Goal: Information Seeking & Learning: Learn about a topic

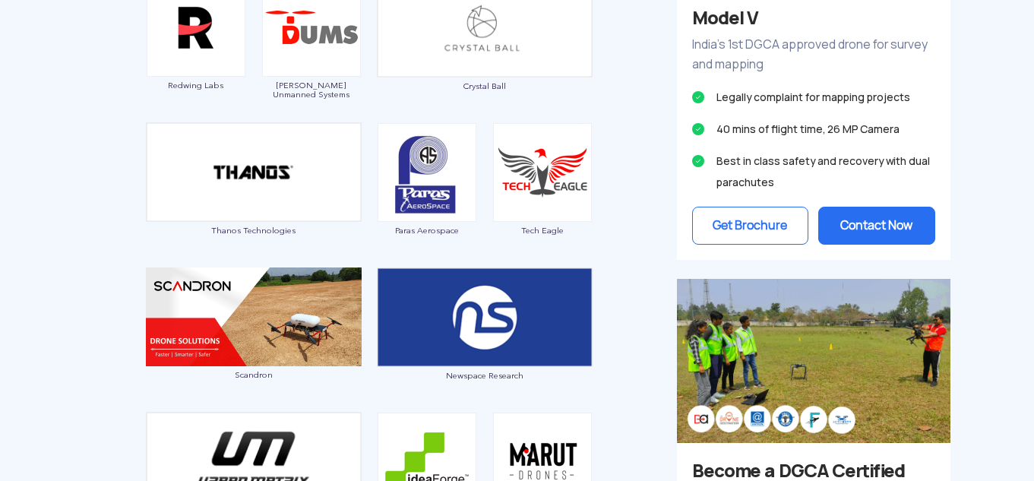
scroll to position [1140, 0]
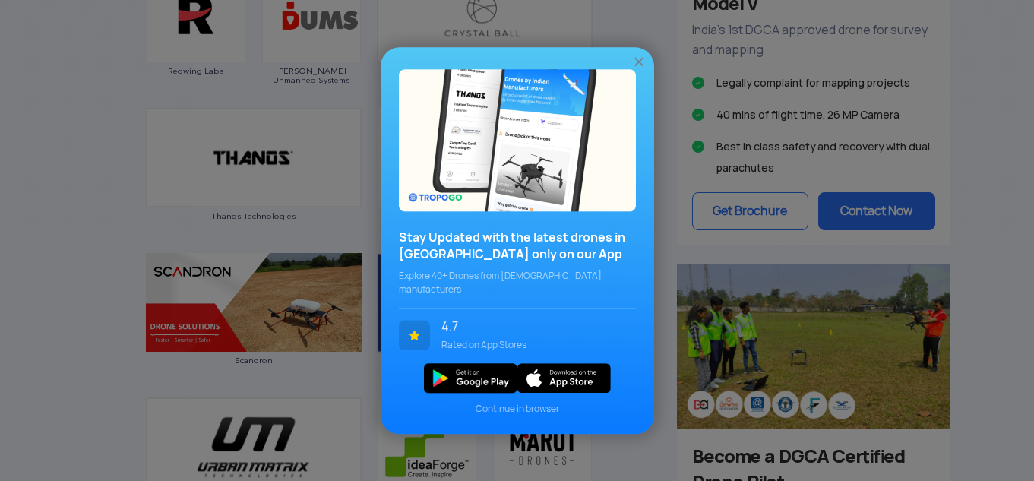
click at [636, 69] on img at bounding box center [638, 61] width 15 height 15
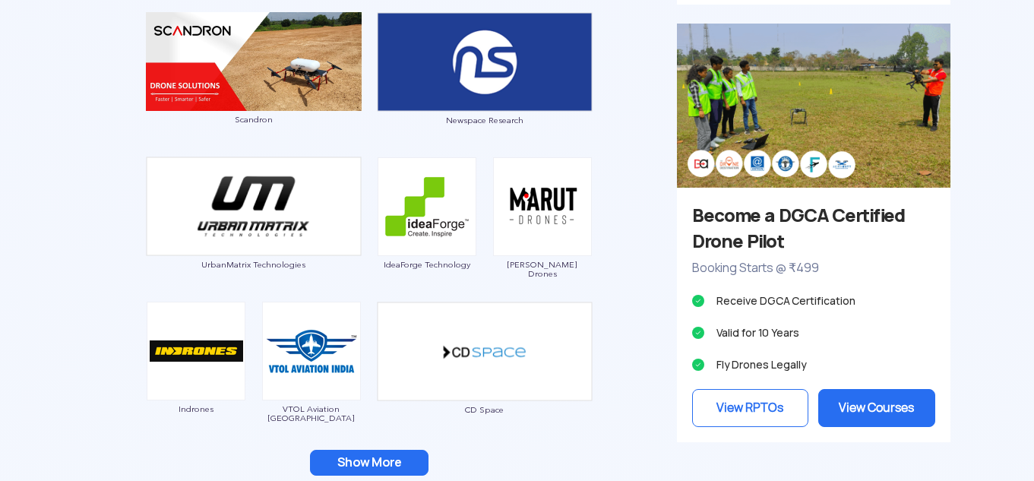
scroll to position [1519, 0]
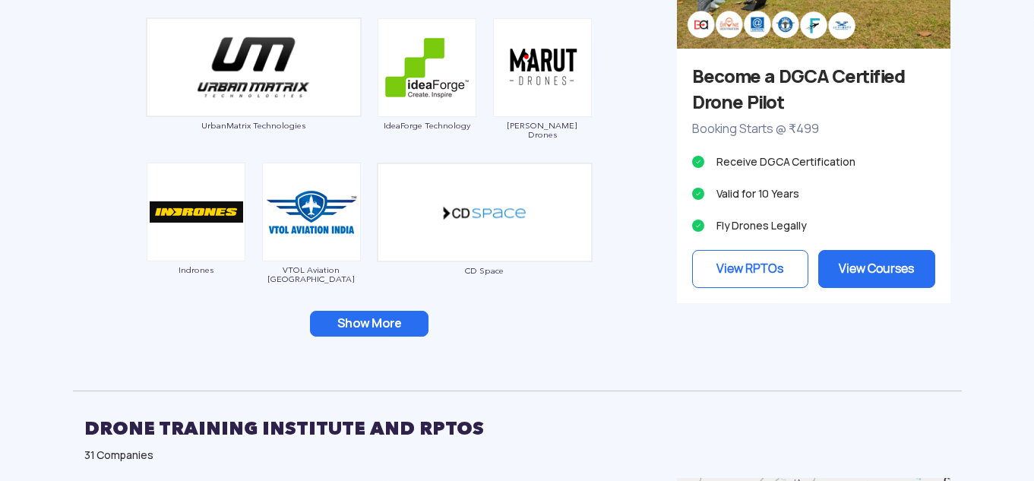
click at [381, 323] on button "Show More" at bounding box center [369, 324] width 119 height 26
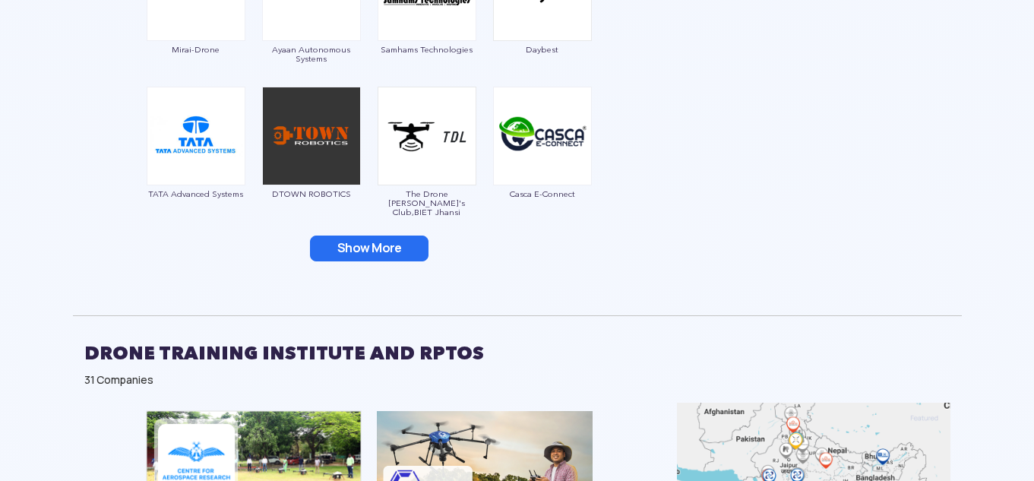
scroll to position [1899, 0]
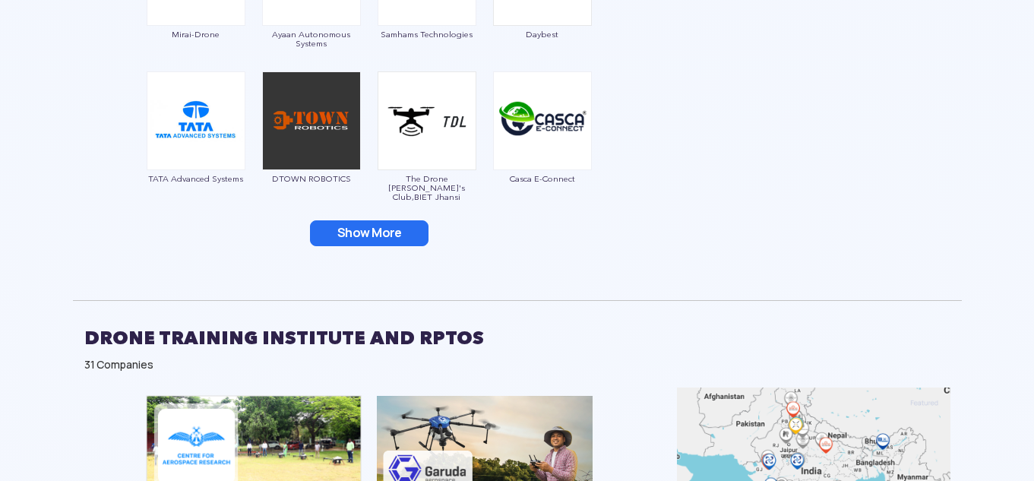
click at [337, 236] on button "Show More" at bounding box center [369, 233] width 119 height 26
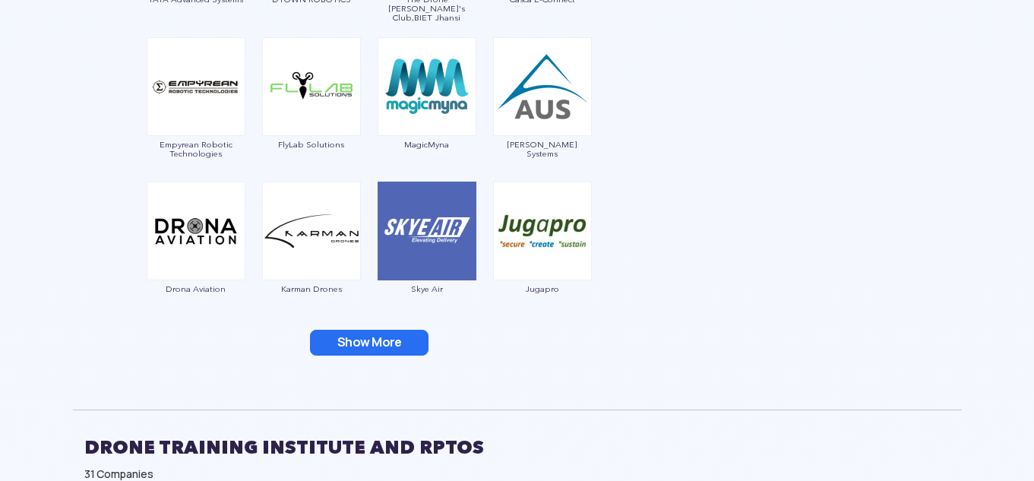
scroll to position [2127, 0]
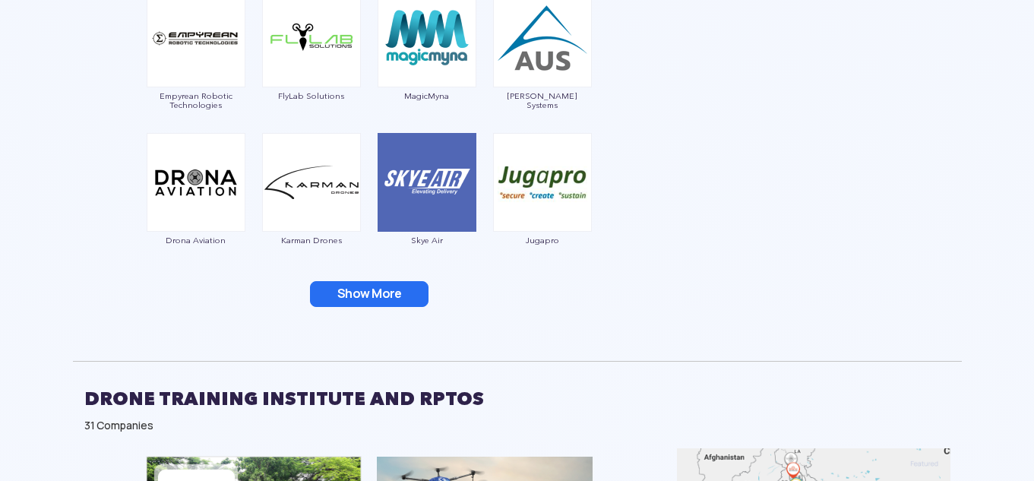
click at [357, 302] on button "Show More" at bounding box center [369, 294] width 119 height 26
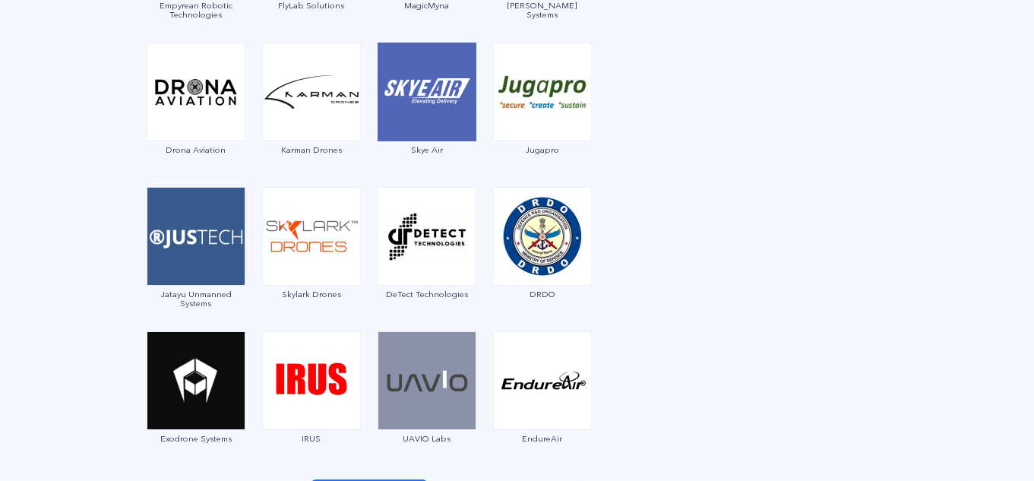
scroll to position [2355, 0]
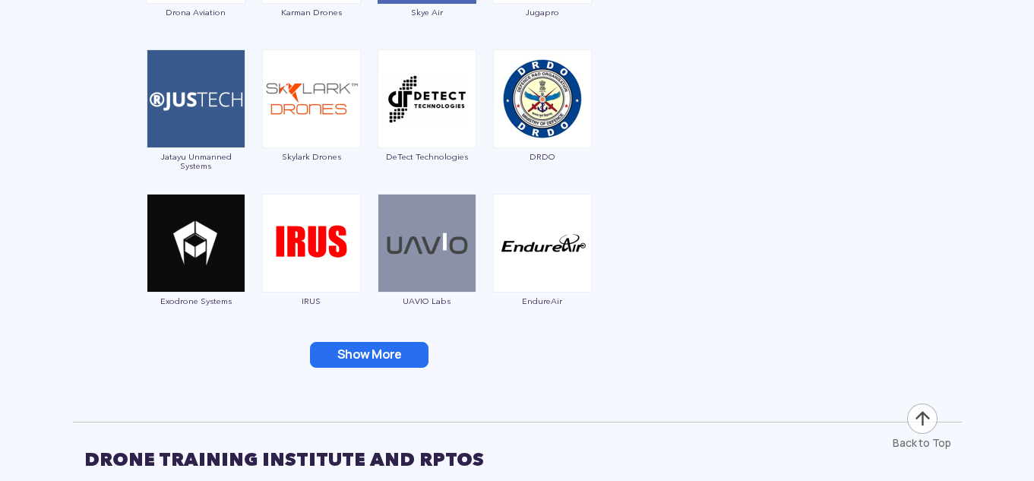
click at [352, 351] on button "Show More" at bounding box center [369, 355] width 119 height 26
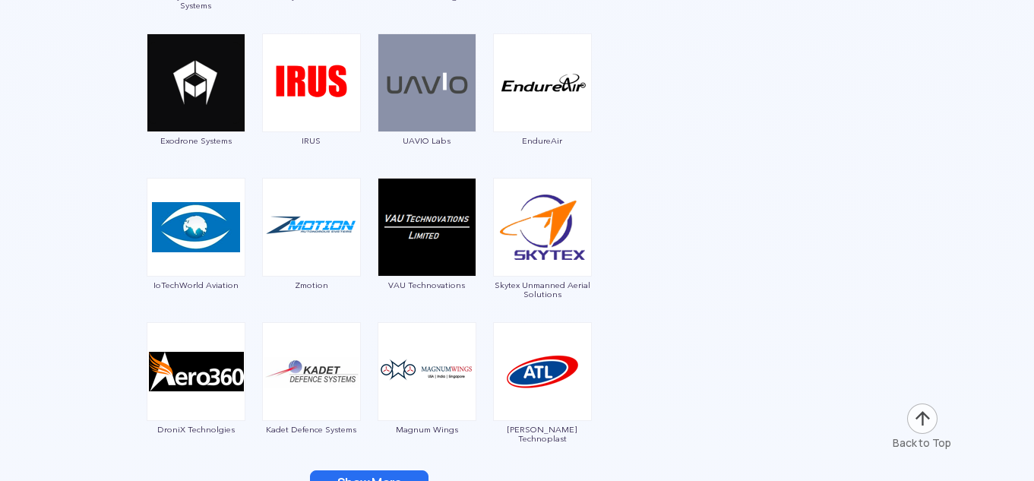
scroll to position [2735, 0]
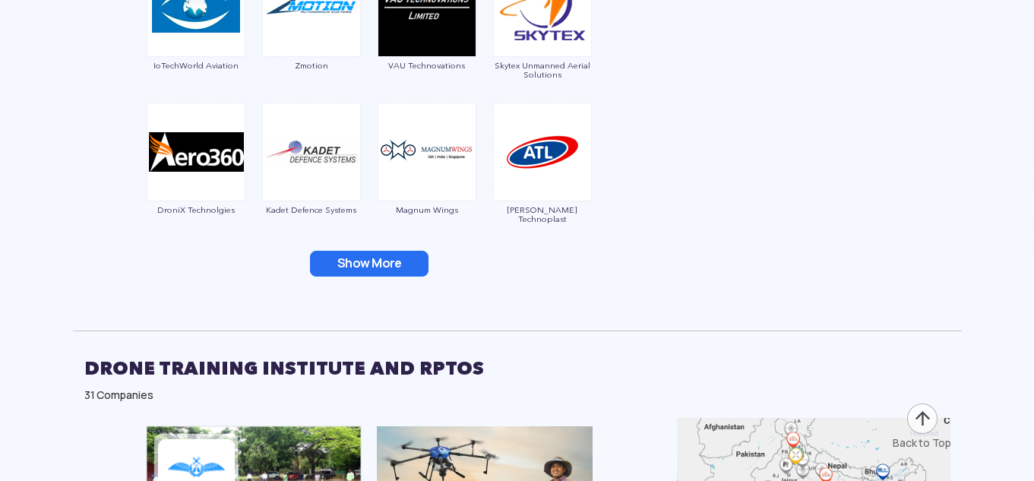
click at [359, 265] on button "Show More" at bounding box center [369, 264] width 119 height 26
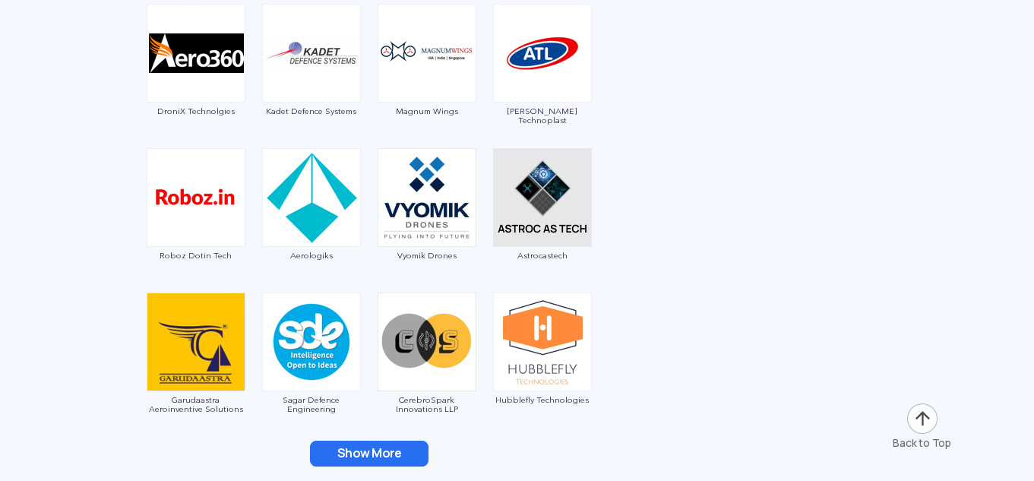
scroll to position [2963, 0]
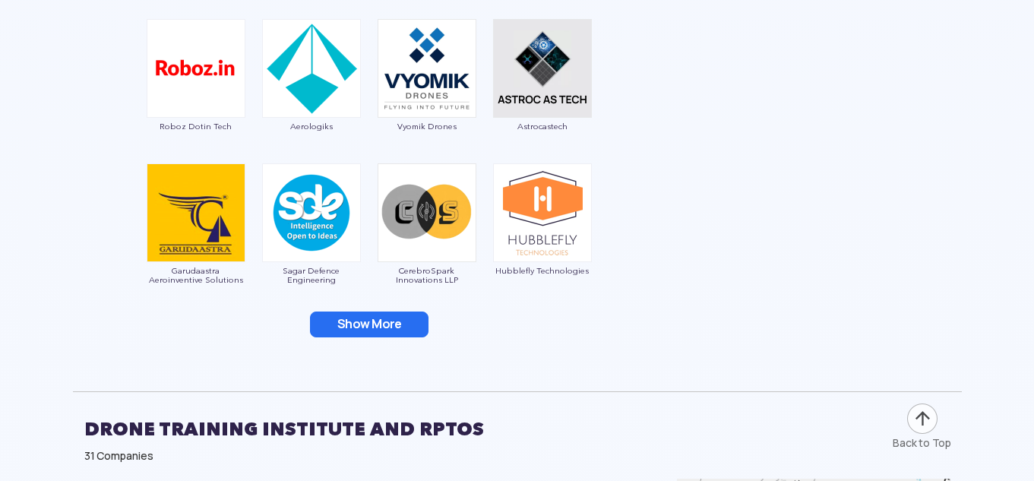
click at [371, 325] on button "Show More" at bounding box center [369, 324] width 119 height 26
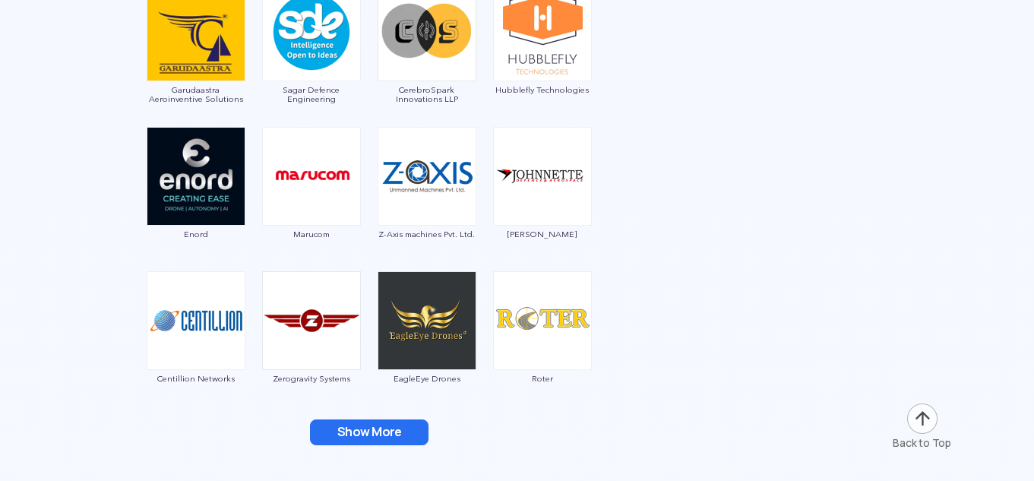
scroll to position [3267, 0]
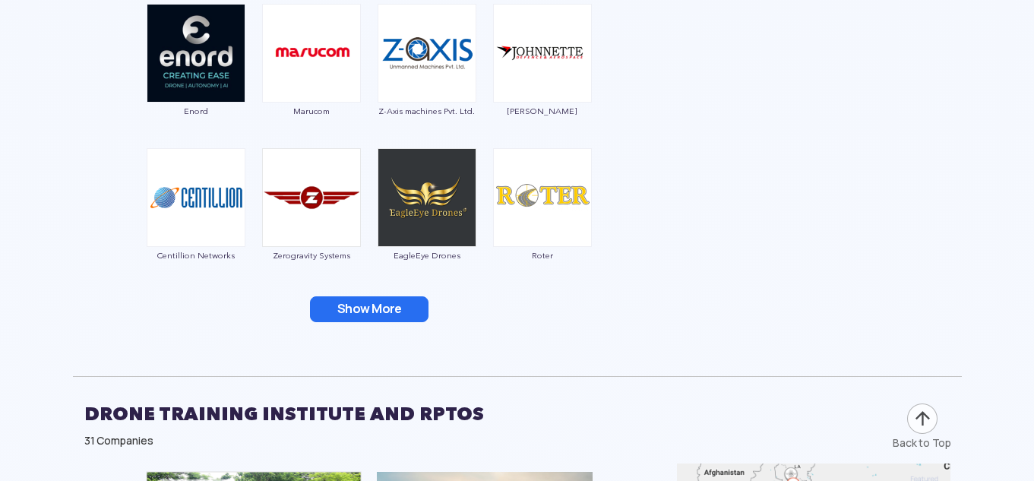
click at [379, 309] on button "Show More" at bounding box center [369, 309] width 119 height 26
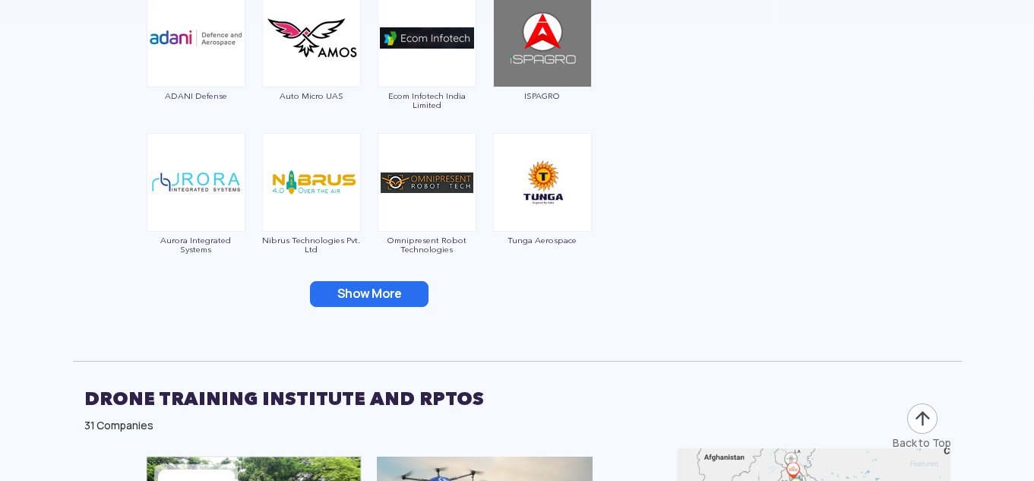
click at [381, 299] on button "Show More" at bounding box center [369, 294] width 119 height 26
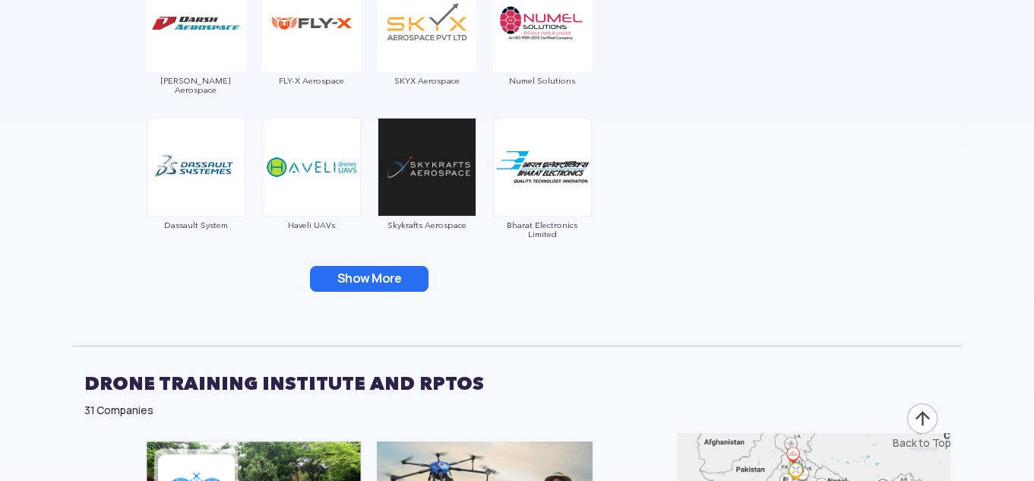
click at [387, 286] on button "Show More" at bounding box center [369, 279] width 119 height 26
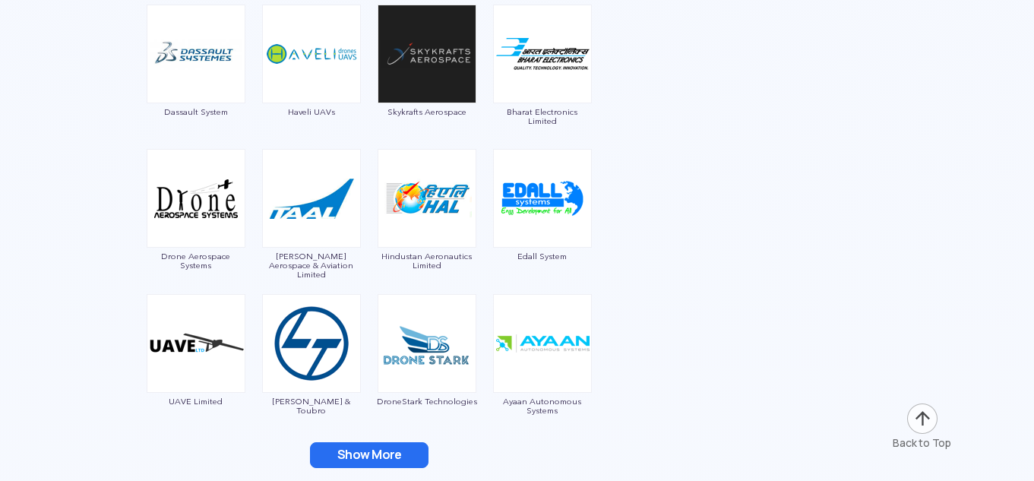
scroll to position [4254, 0]
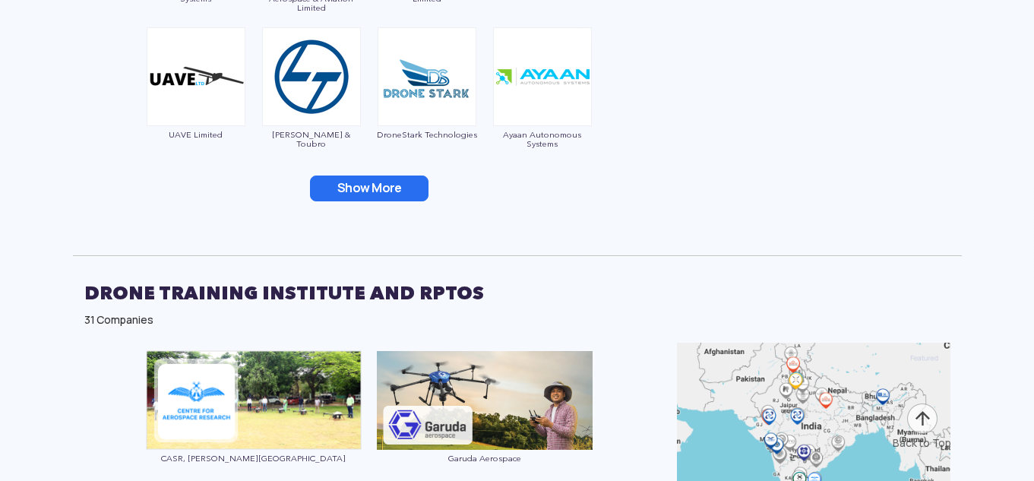
click at [386, 196] on button "Show More" at bounding box center [369, 188] width 119 height 26
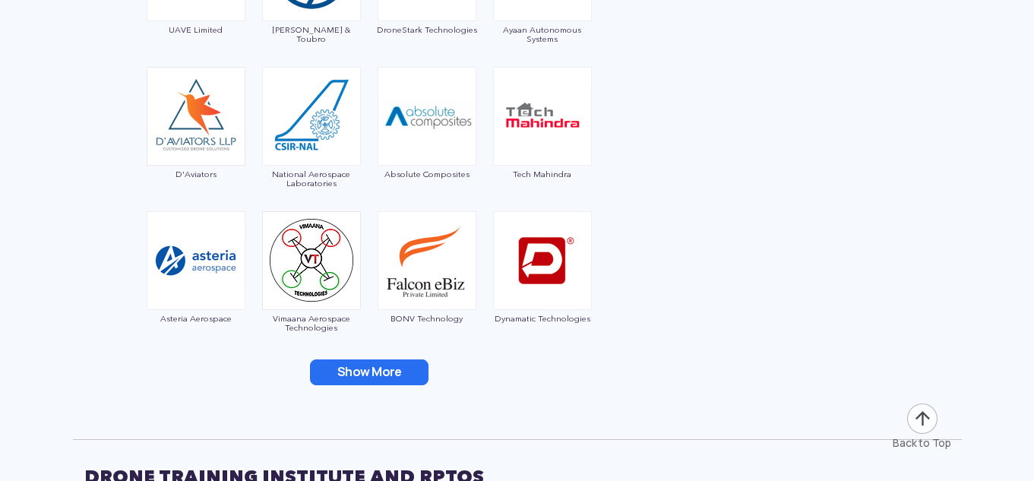
scroll to position [4482, 0]
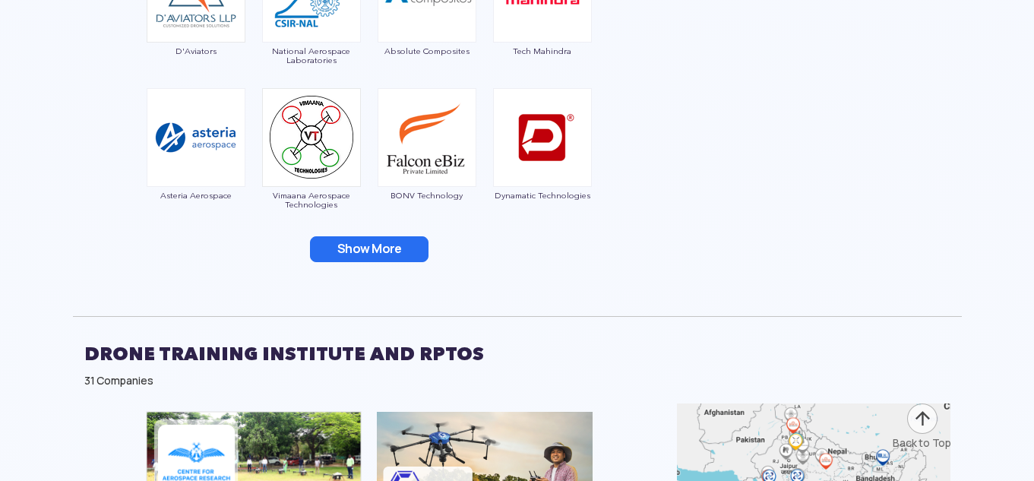
click at [374, 246] on button "Show More" at bounding box center [369, 249] width 119 height 26
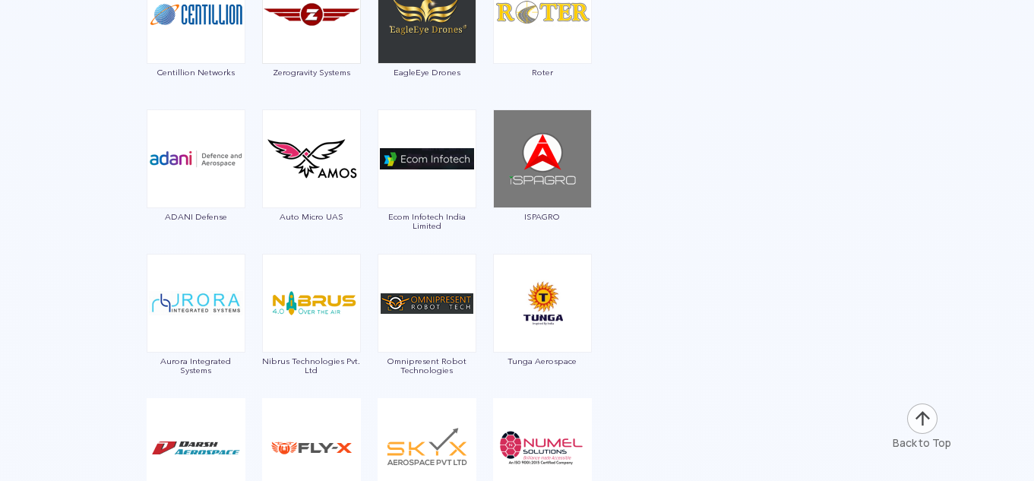
scroll to position [3191, 0]
